Goal: Information Seeking & Learning: Learn about a topic

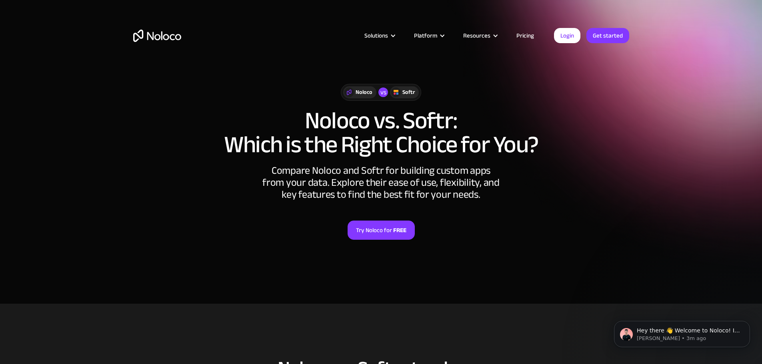
click at [524, 34] on link "Pricing" at bounding box center [525, 35] width 38 height 10
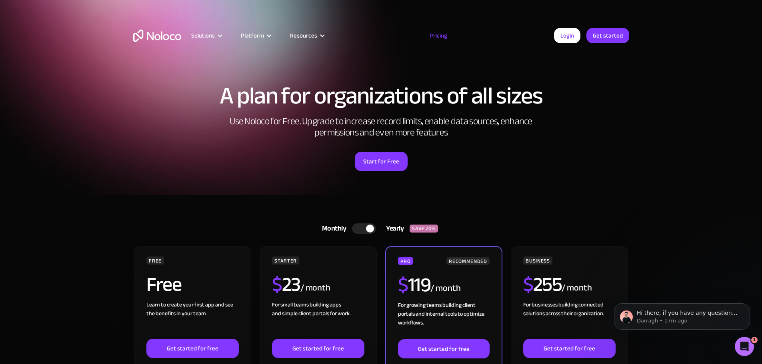
click at [164, 38] on img "home" at bounding box center [157, 36] width 48 height 12
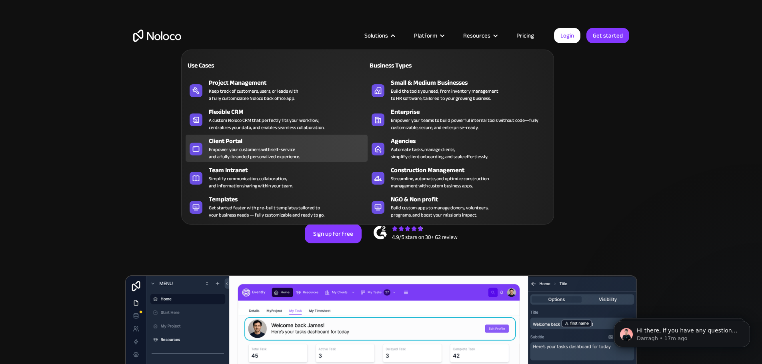
click at [284, 155] on div "Empower your customers with self-service and a fully-branded personalized exper…" at bounding box center [254, 153] width 91 height 14
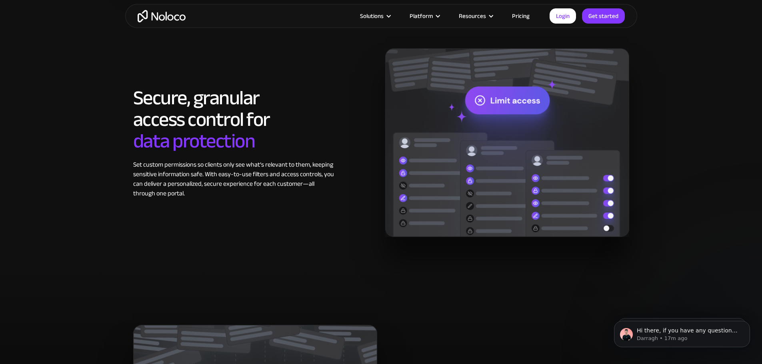
scroll to position [1120, 0]
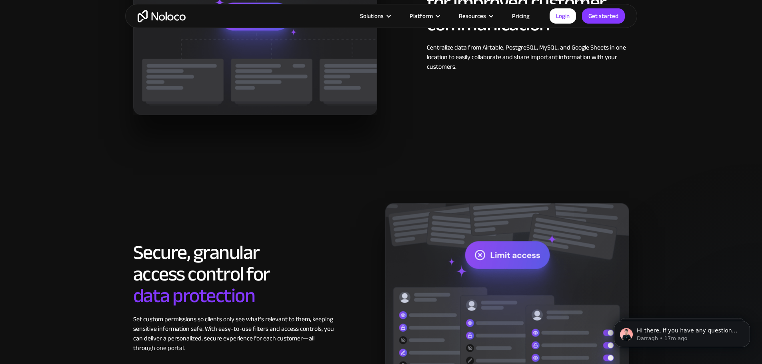
click at [516, 15] on link "Pricing" at bounding box center [521, 16] width 38 height 10
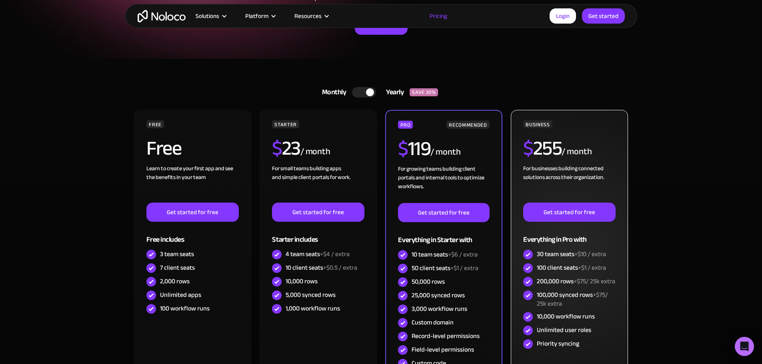
scroll to position [160, 0]
